Goal: Task Accomplishment & Management: Manage account settings

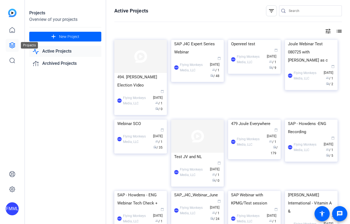
click at [15, 45] on icon at bounding box center [12, 45] width 7 height 7
click at [142, 73] on div "494. [PERSON_NAME] Election Video" at bounding box center [140, 81] width 47 height 16
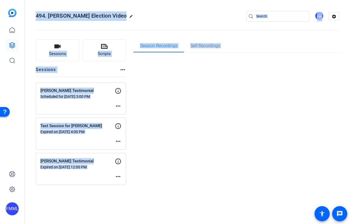
click at [142, 73] on div "494. [PERSON_NAME] Election Video edit FM settings Sessions Scripts Sessions mo…" at bounding box center [187, 112] width 325 height 224
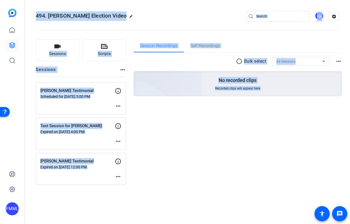
click at [148, 169] on div "Session Recordings Self Recordings radio_button_unchecked Bulk select All Sessi…" at bounding box center [238, 112] width 209 height 146
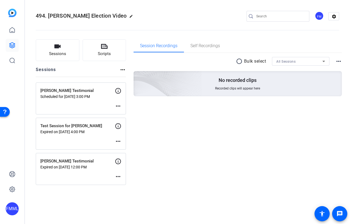
click at [76, 193] on div "494. [PERSON_NAME] Election Video edit FM settings Sessions Scripts Sessions mo…" at bounding box center [187, 112] width 325 height 224
click at [119, 105] on mat-icon "more_horiz" at bounding box center [118, 106] width 7 height 7
click at [124, 113] on span "Edit Session" at bounding box center [131, 114] width 25 height 7
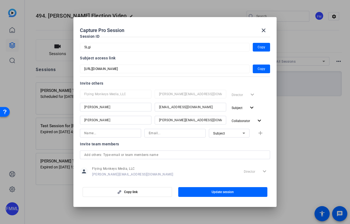
scroll to position [26, 0]
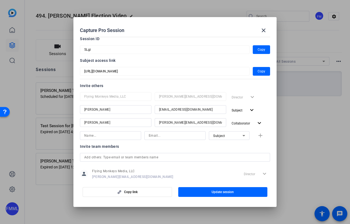
click at [101, 137] on input at bounding box center [110, 135] width 53 height 7
type input "m"
type input "[PERSON_NAME]"
type input "[PERSON_NAME][EMAIL_ADDRESS][DOMAIN_NAME]"
click at [233, 136] on div "Subject" at bounding box center [227, 135] width 29 height 7
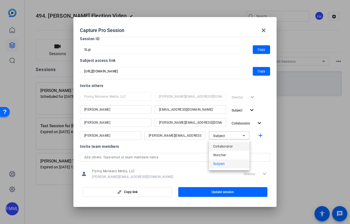
click at [231, 146] on span "Collaborator" at bounding box center [223, 146] width 20 height 7
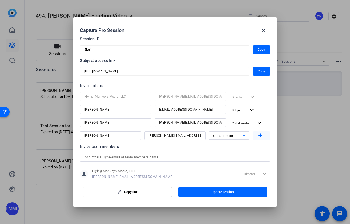
click at [261, 136] on mat-icon "add" at bounding box center [260, 135] width 7 height 7
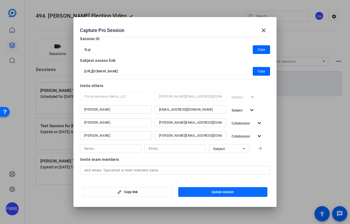
click at [217, 192] on span "Update session" at bounding box center [223, 192] width 22 height 4
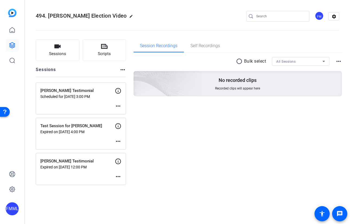
click at [117, 106] on mat-icon "more_horiz" at bounding box center [118, 106] width 7 height 7
click at [132, 112] on span "Edit Session" at bounding box center [131, 114] width 25 height 7
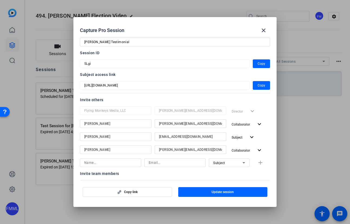
scroll to position [19, 0]
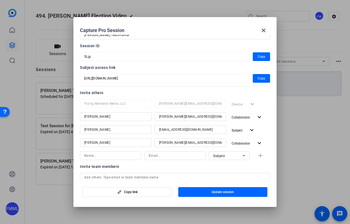
click at [94, 156] on input at bounding box center [110, 155] width 53 height 7
type input "N"
type input "[PERSON_NAME]"
type input "R"
click at [105, 164] on div at bounding box center [110, 163] width 61 height 6
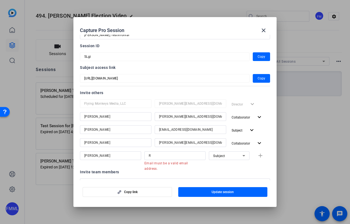
click at [111, 161] on div at bounding box center [110, 163] width 61 height 6
click at [105, 156] on input "[PERSON_NAME]" at bounding box center [110, 155] width 53 height 7
type input "[PERSON_NAME]"
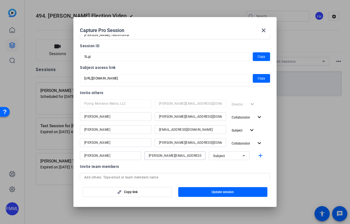
scroll to position [0, 3]
type input "[PERSON_NAME][EMAIL_ADDRESS][DOMAIN_NAME]"
click at [236, 158] on div "Subject" at bounding box center [227, 155] width 29 height 7
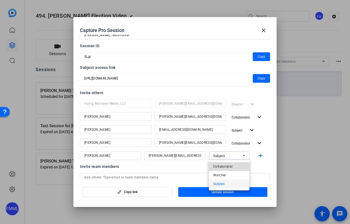
click at [227, 167] on span "Collaborator" at bounding box center [223, 166] width 20 height 7
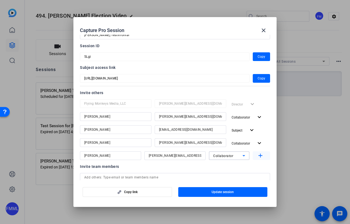
click at [261, 154] on mat-icon "add" at bounding box center [260, 155] width 7 height 7
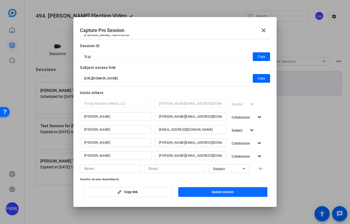
click at [222, 193] on span "Update session" at bounding box center [223, 192] width 22 height 4
